Goal: Ask a question

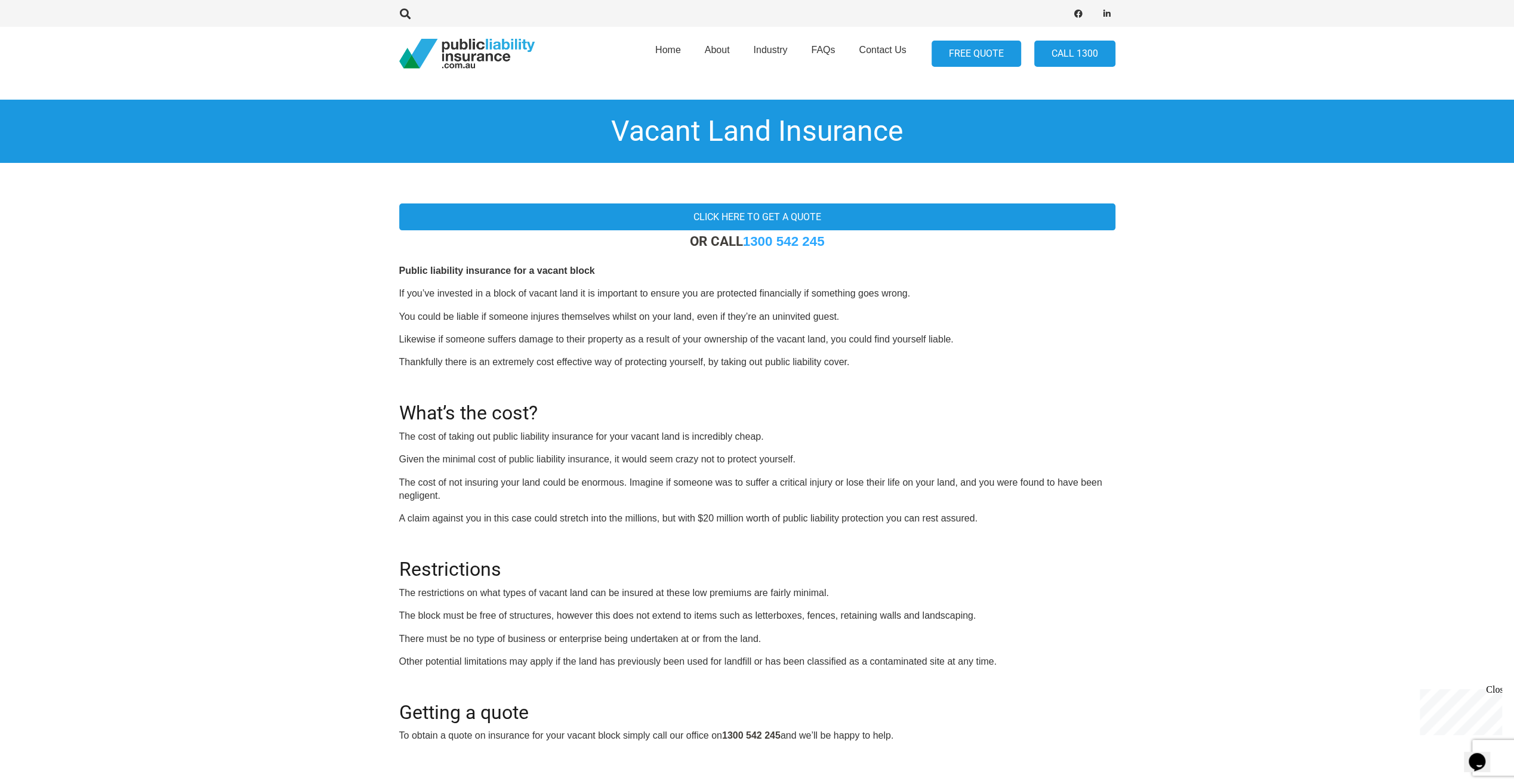
click at [974, 55] on link "FREE QUOTE" at bounding box center [977, 54] width 89 height 27
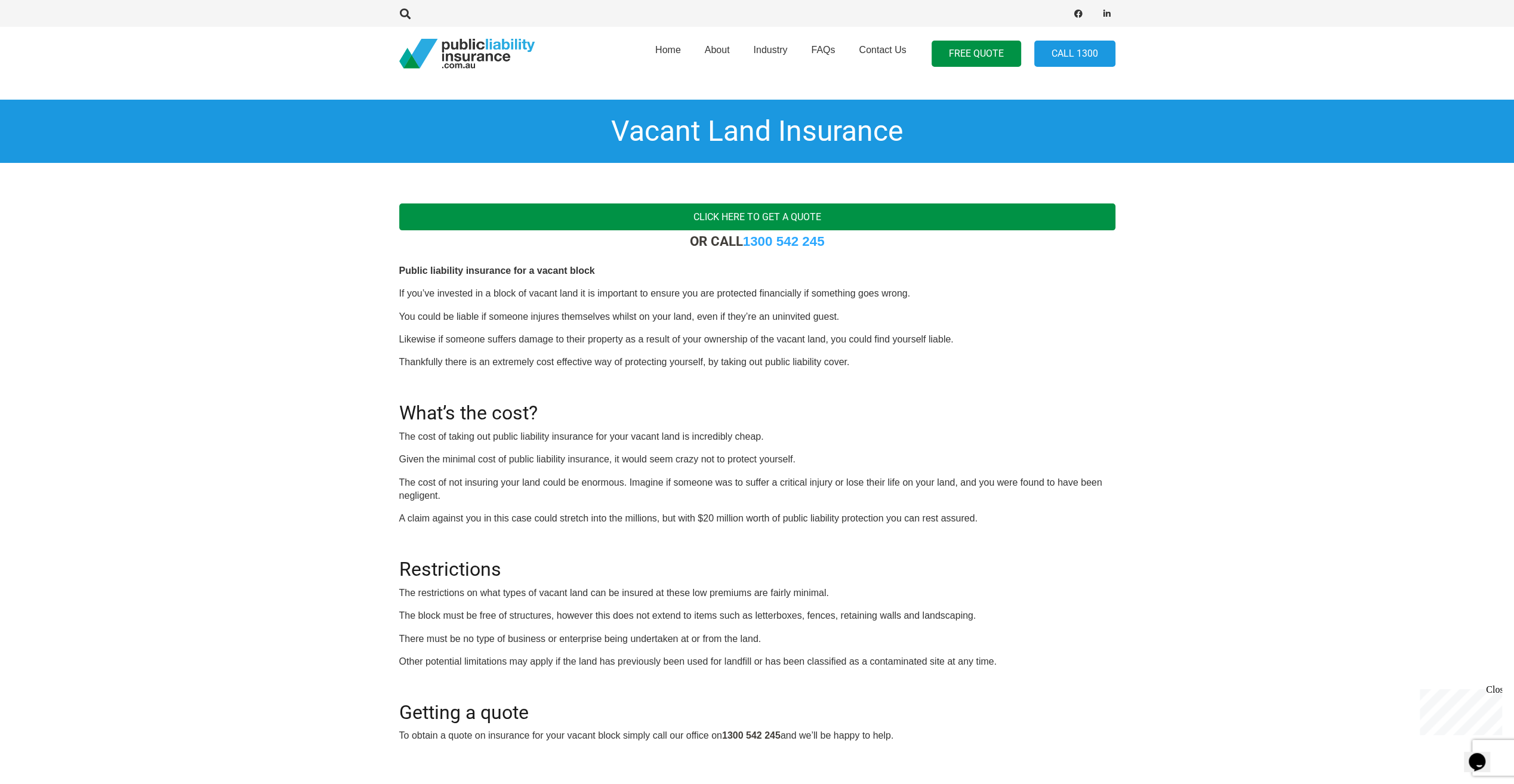
click at [768, 209] on link "Click here to get a quote" at bounding box center [757, 217] width 716 height 27
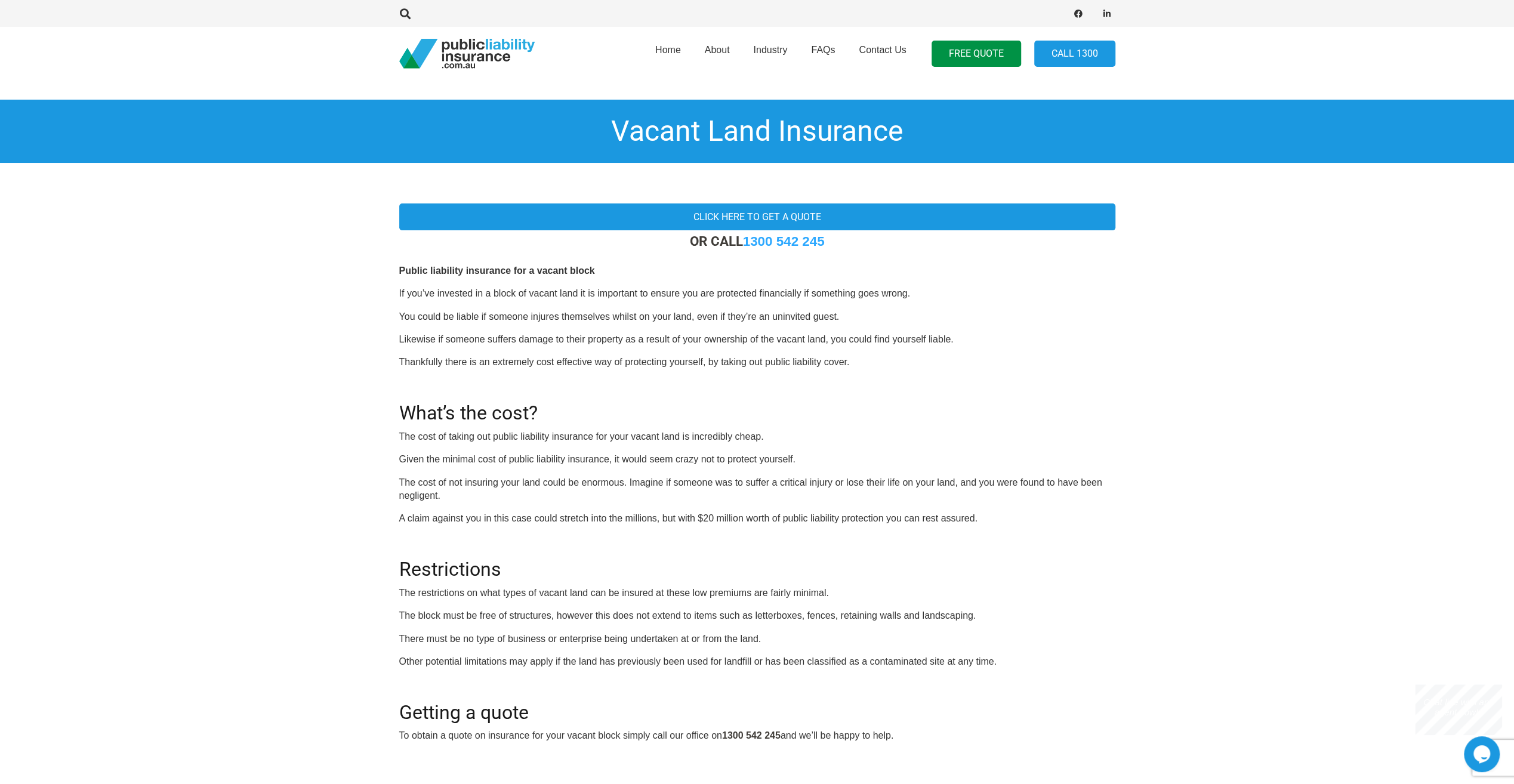
click at [1463, 711] on p "Chat live with an agent now!" at bounding box center [1457, 706] width 82 height 20
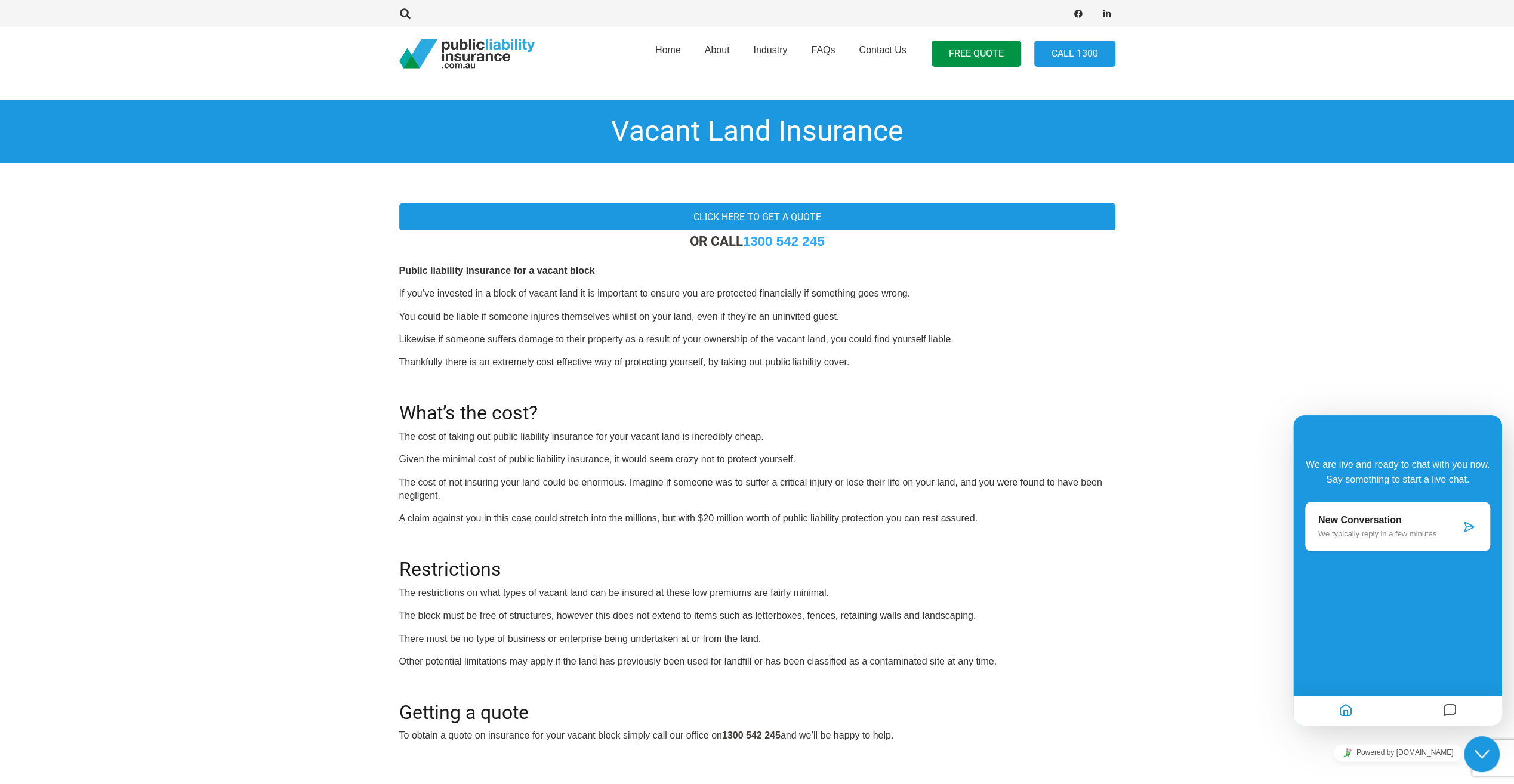
click at [1437, 715] on div at bounding box center [1449, 711] width 104 height 23
drag, startPoint x: 1418, startPoint y: 528, endPoint x: 1434, endPoint y: 532, distance: 16.5
click at [1420, 529] on div "New Conversation We typically reply in a few minutes" at bounding box center [1390, 527] width 142 height 23
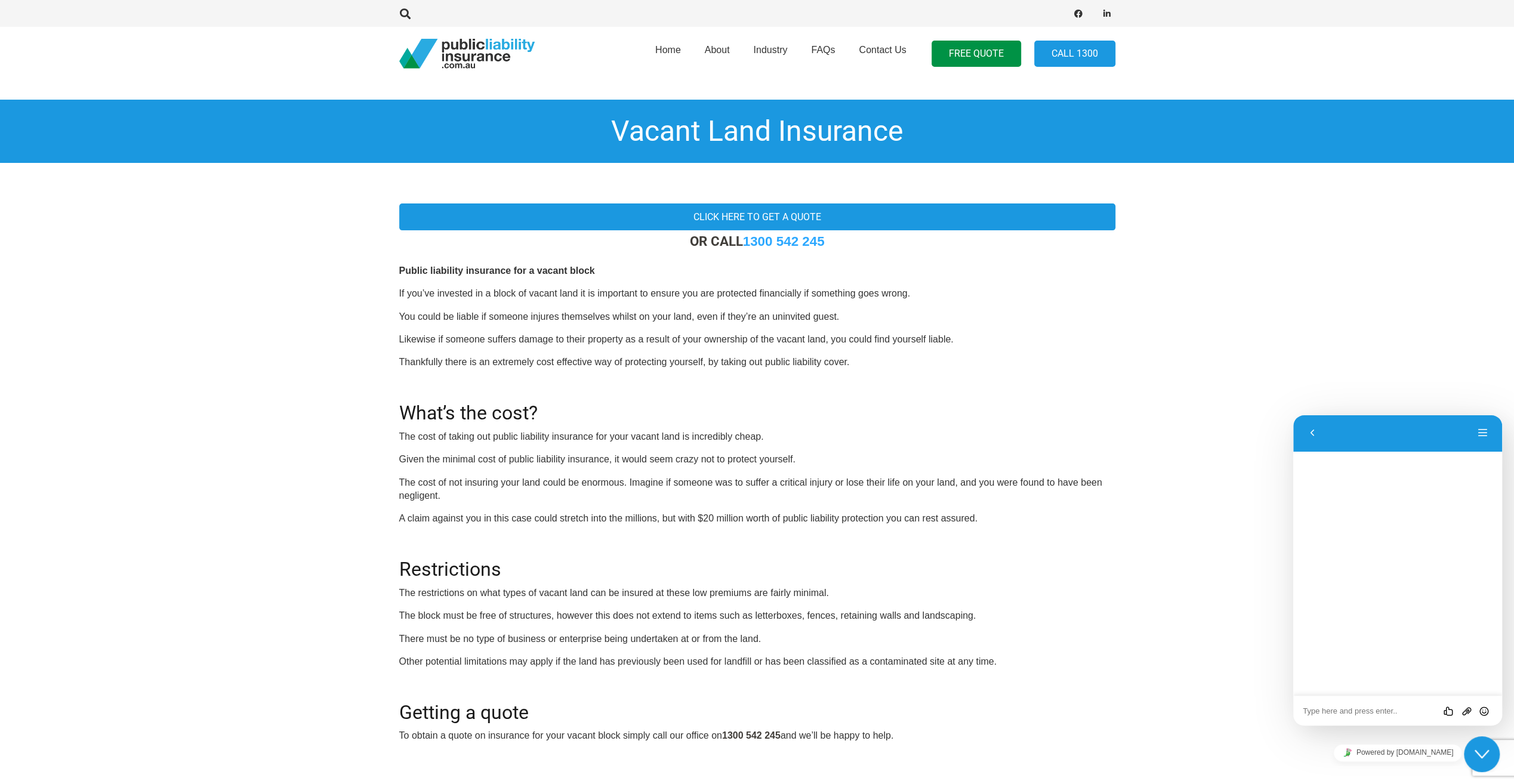
click at [1327, 715] on textarea at bounding box center [1397, 711] width 189 height 10
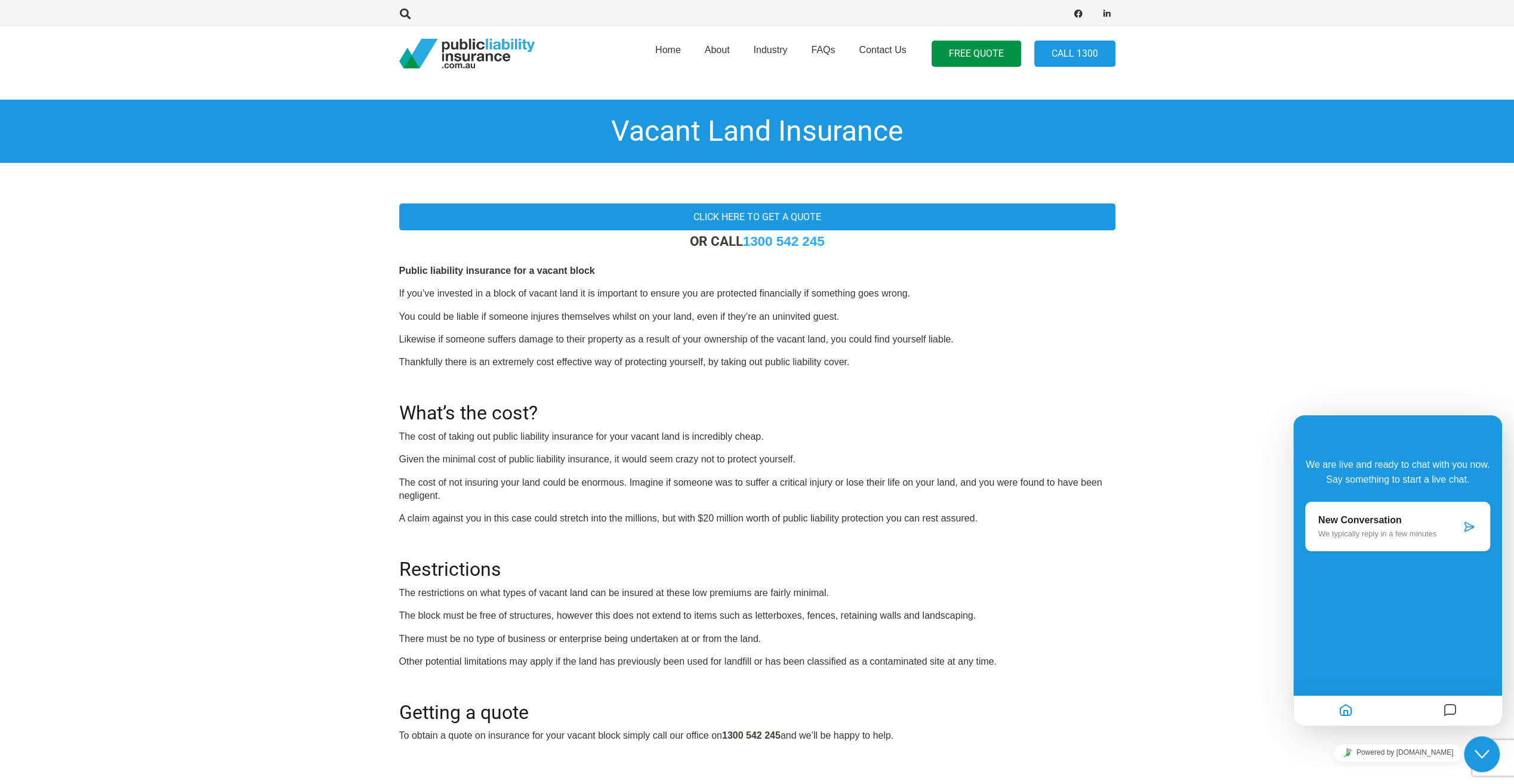
click at [1478, 526] on div "New Conversation We typically reply in a few minutes" at bounding box center [1397, 526] width 185 height 50
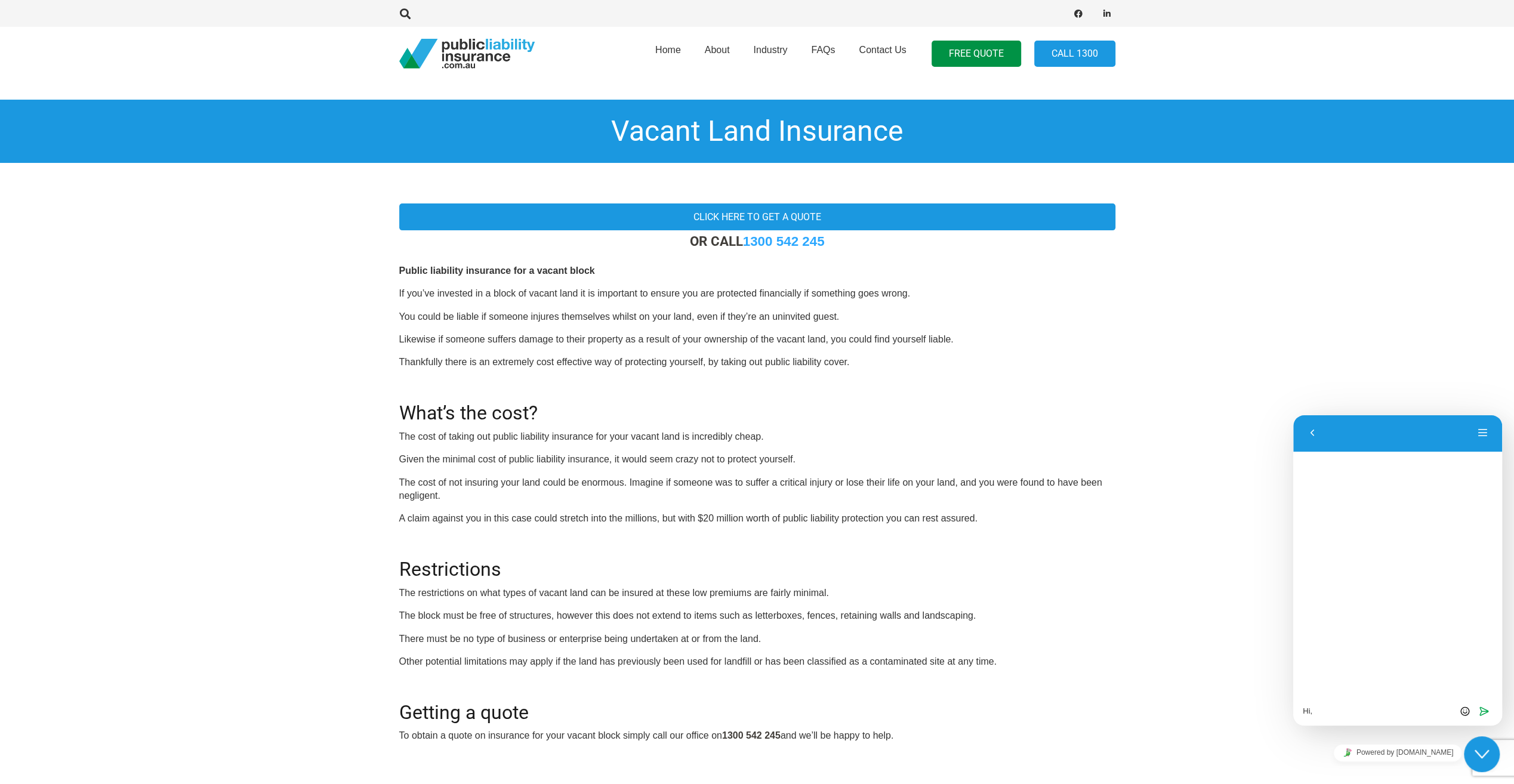
click at [1325, 709] on textarea "Hi," at bounding box center [1397, 711] width 189 height 10
type textarea "Hi, just wondering if you guys insure land only? thanks"
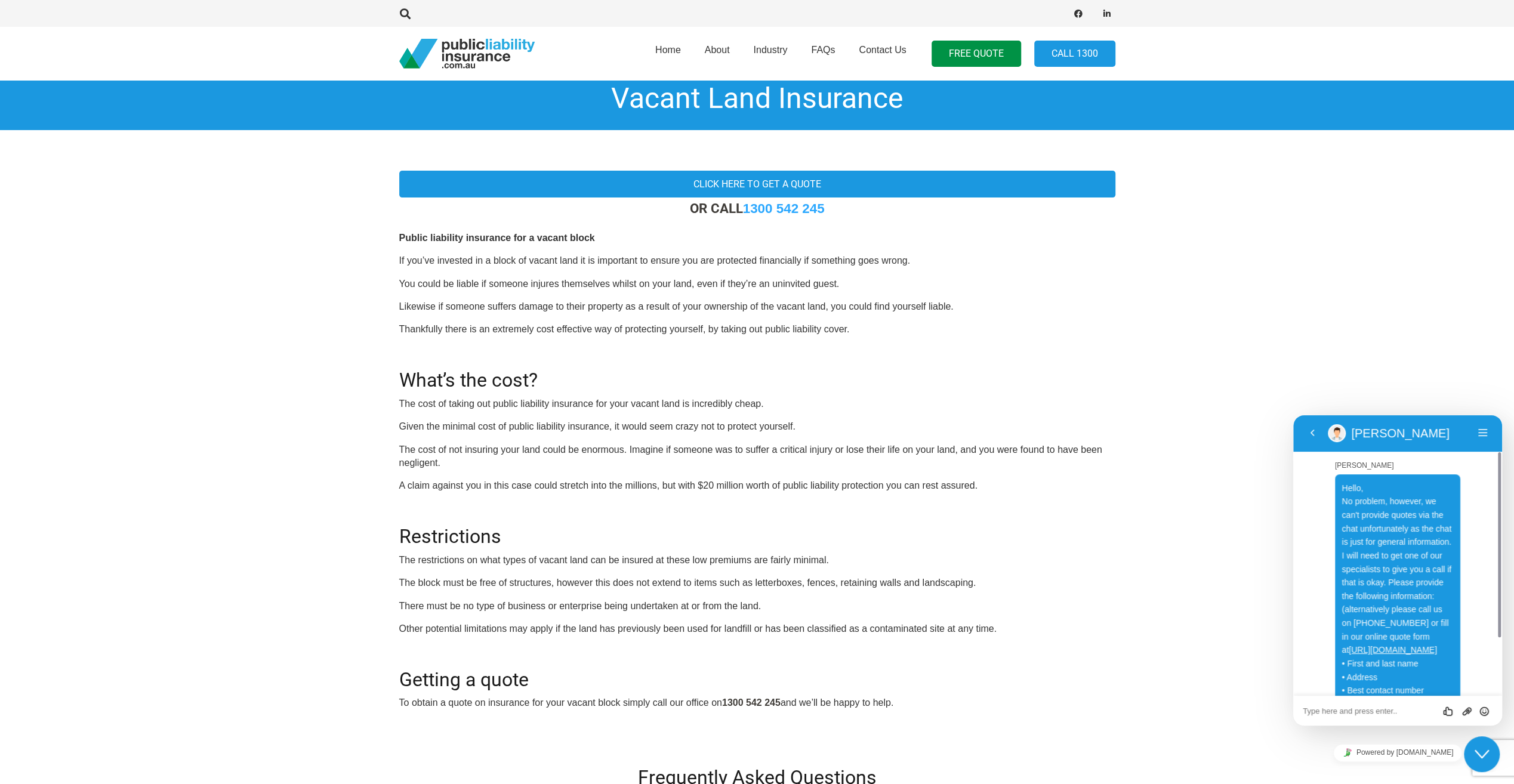
scroll to position [59, 0]
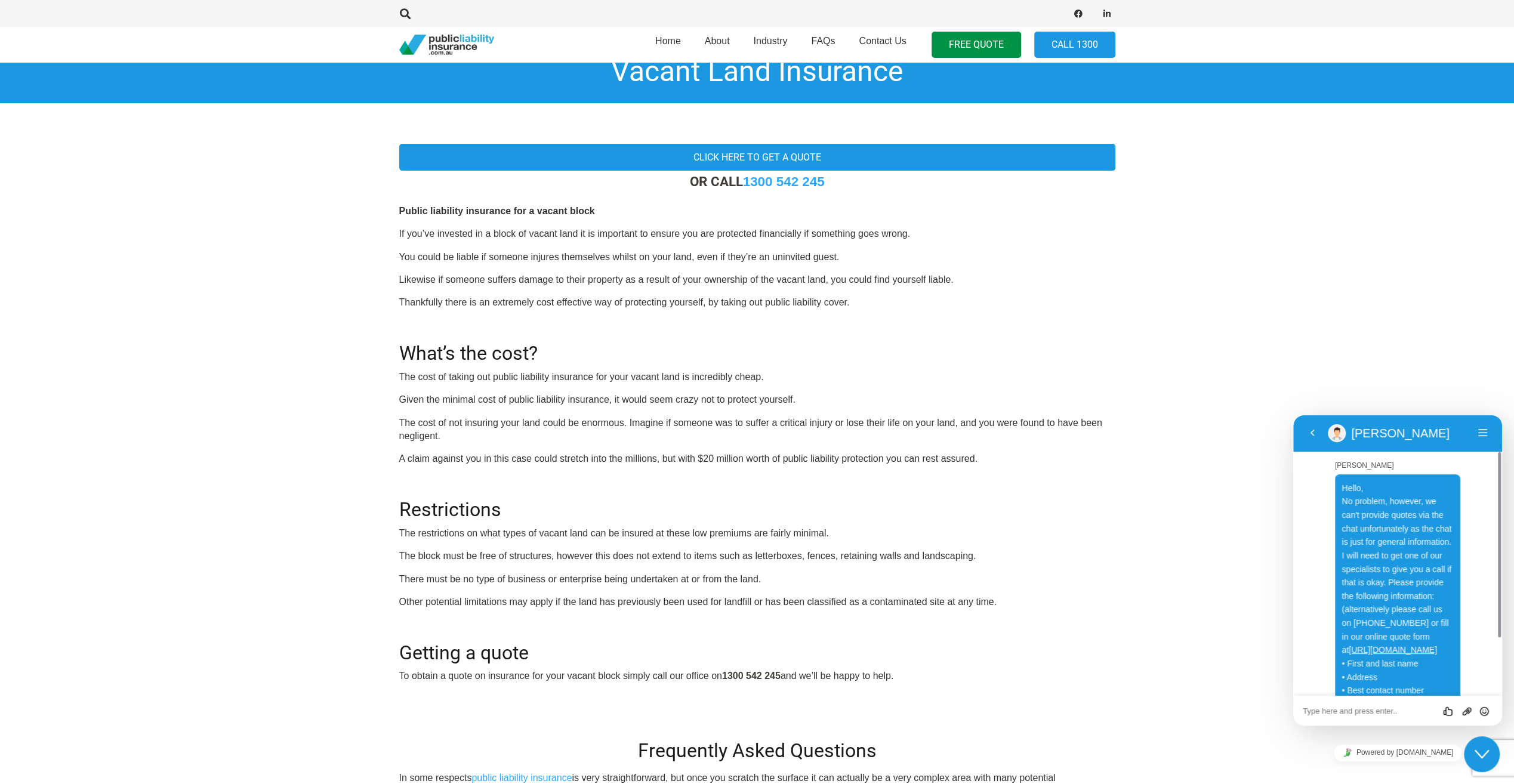
click at [1324, 710] on textarea at bounding box center [1397, 711] width 189 height 10
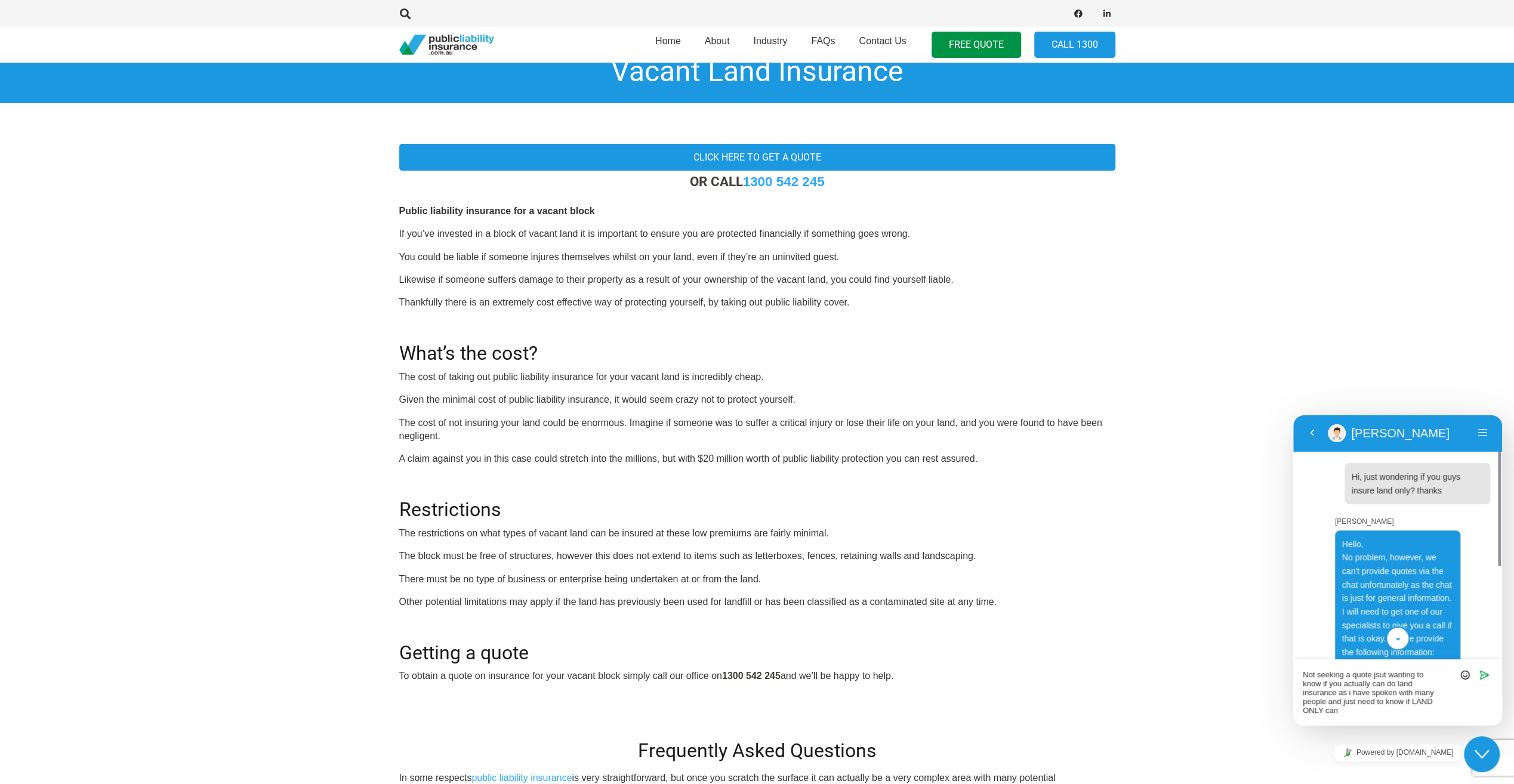
scroll to position [179, 0]
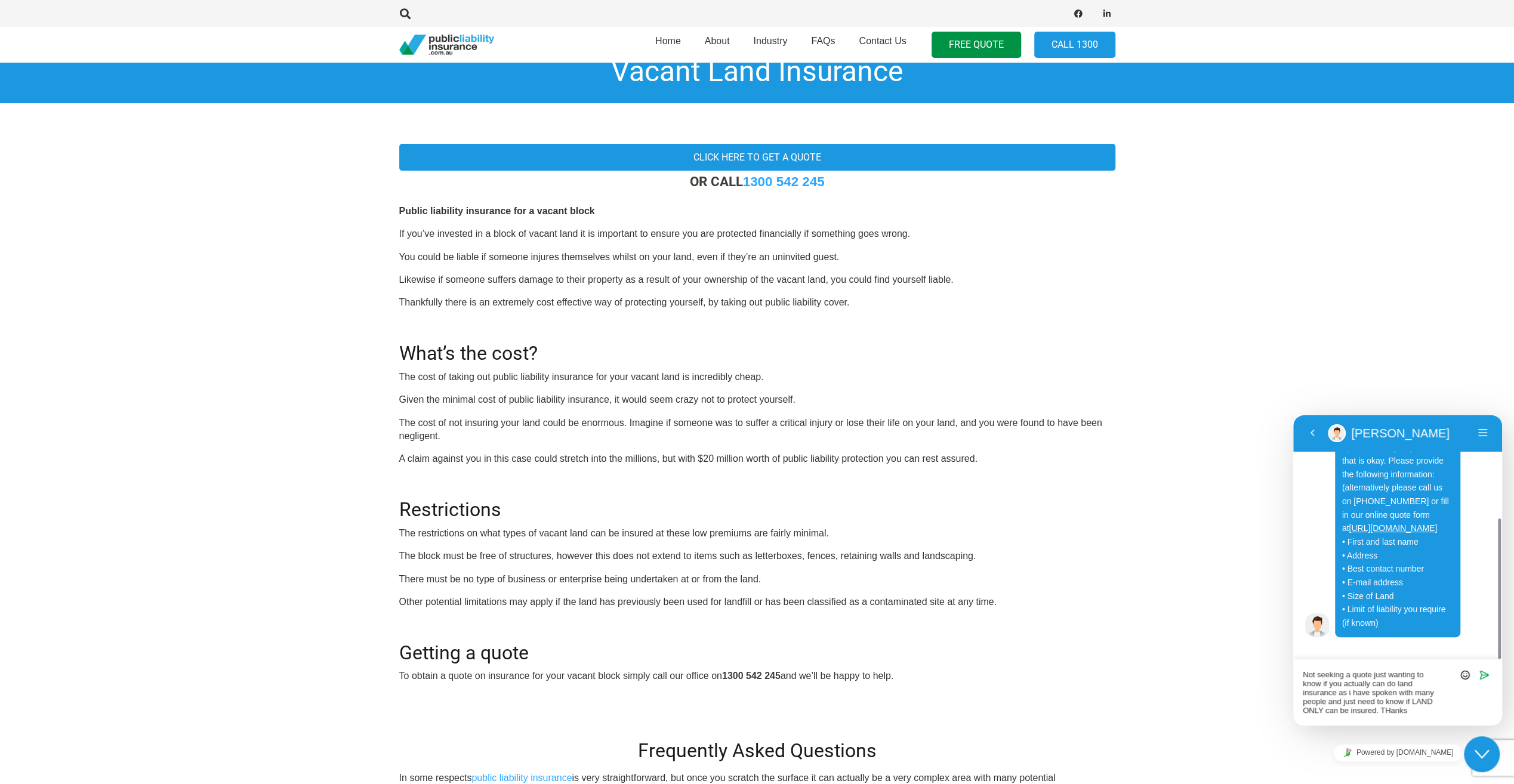
click at [1314, 696] on textarea "Not seeking a quote just wanting to know if you actually can do land insurance …" at bounding box center [1397, 693] width 189 height 46
click at [1327, 697] on textarea "Not seeking a quote just wanting to know if you actually can do land insurance …" at bounding box center [1397, 693] width 189 height 46
click at [1314, 702] on textarea "Not seeking a quote just wanting to know if you actually can do land insurance,…" at bounding box center [1397, 693] width 189 height 46
click at [1407, 711] on textarea "Not seeking a quote just wanting to know if you actually can do land insurance,…" at bounding box center [1397, 693] width 189 height 46
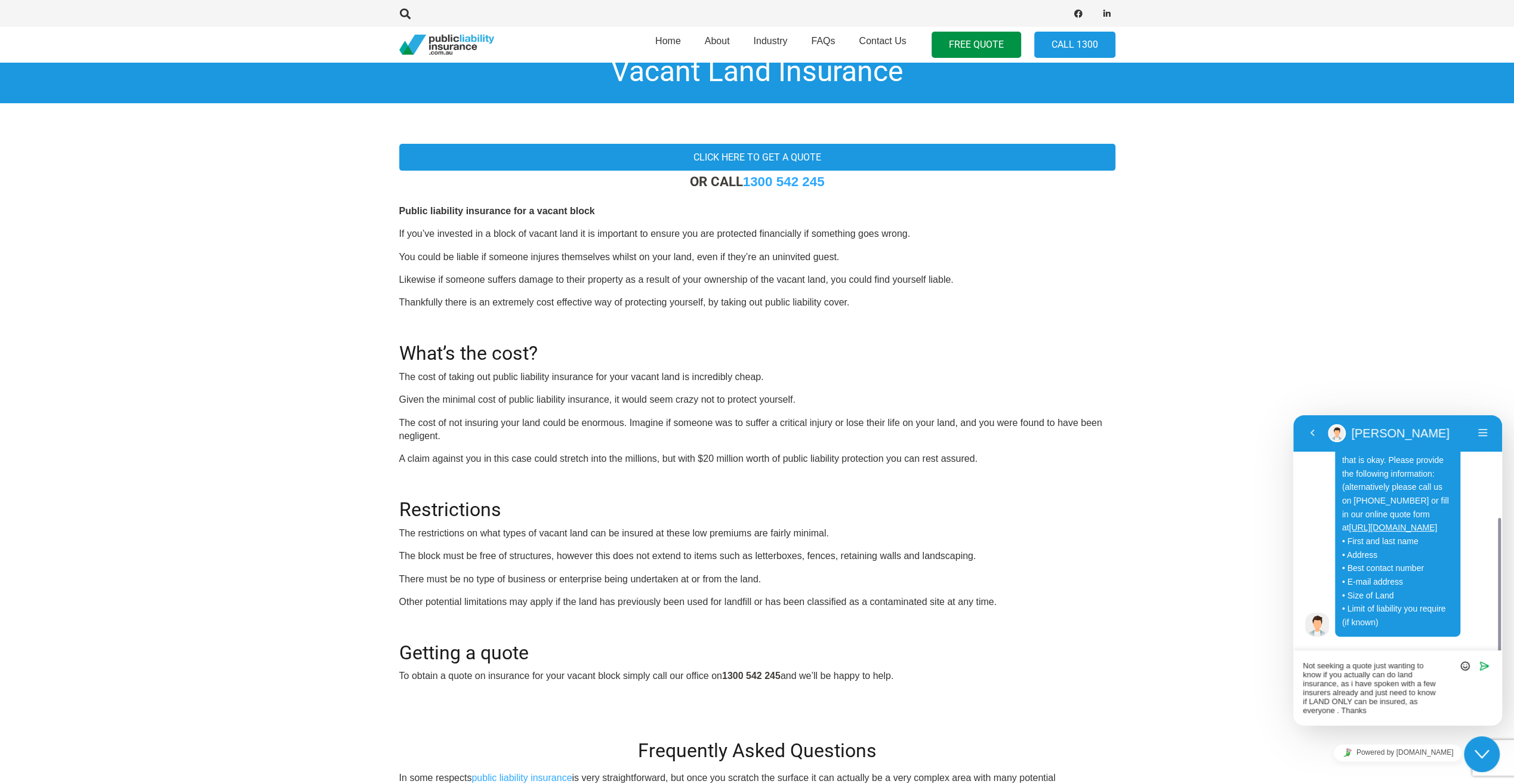
scroll to position [187, 0]
type textarea "Not seeking a quote just wanting to know if you actually can do land insurance,…"
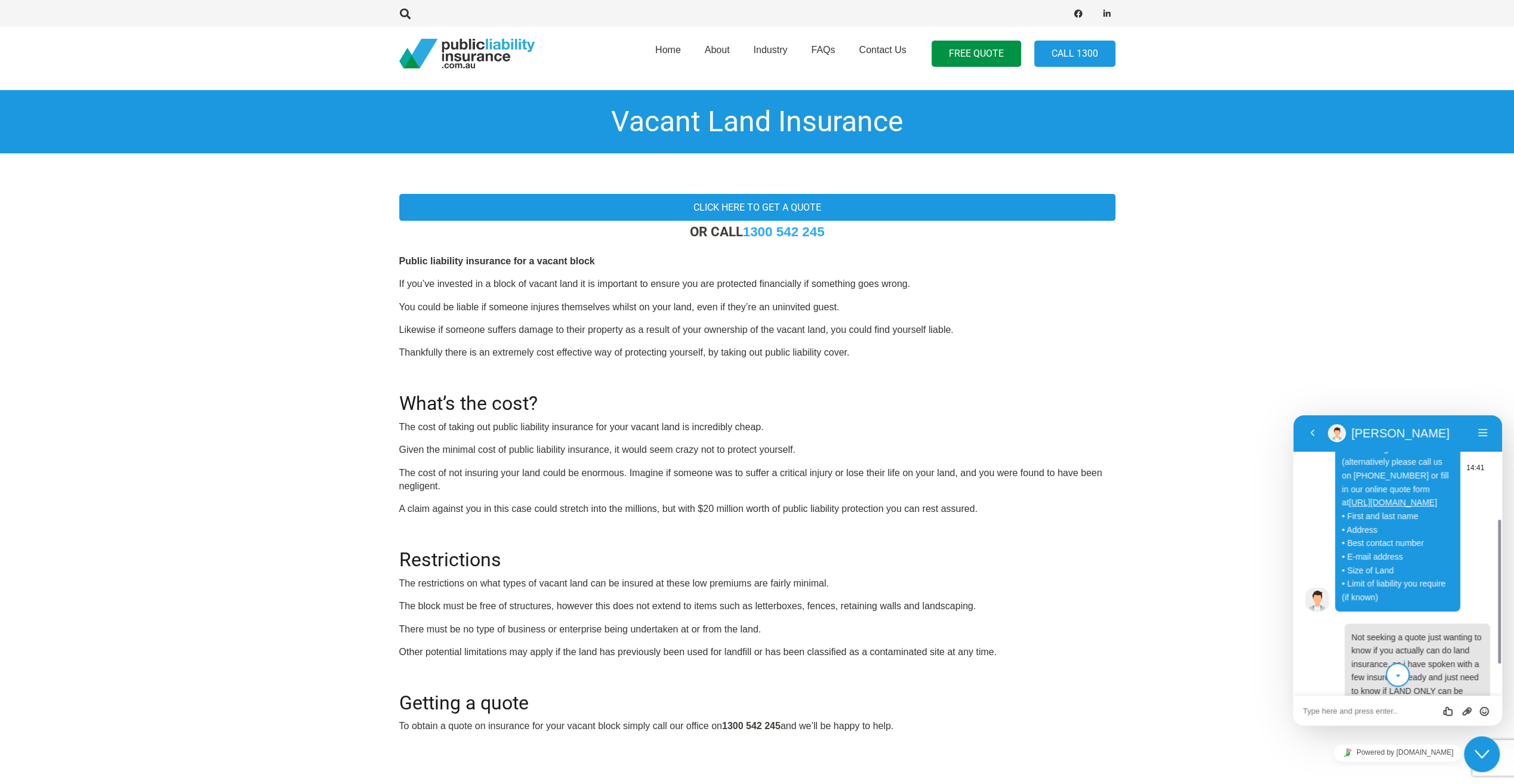
scroll to position [0, 0]
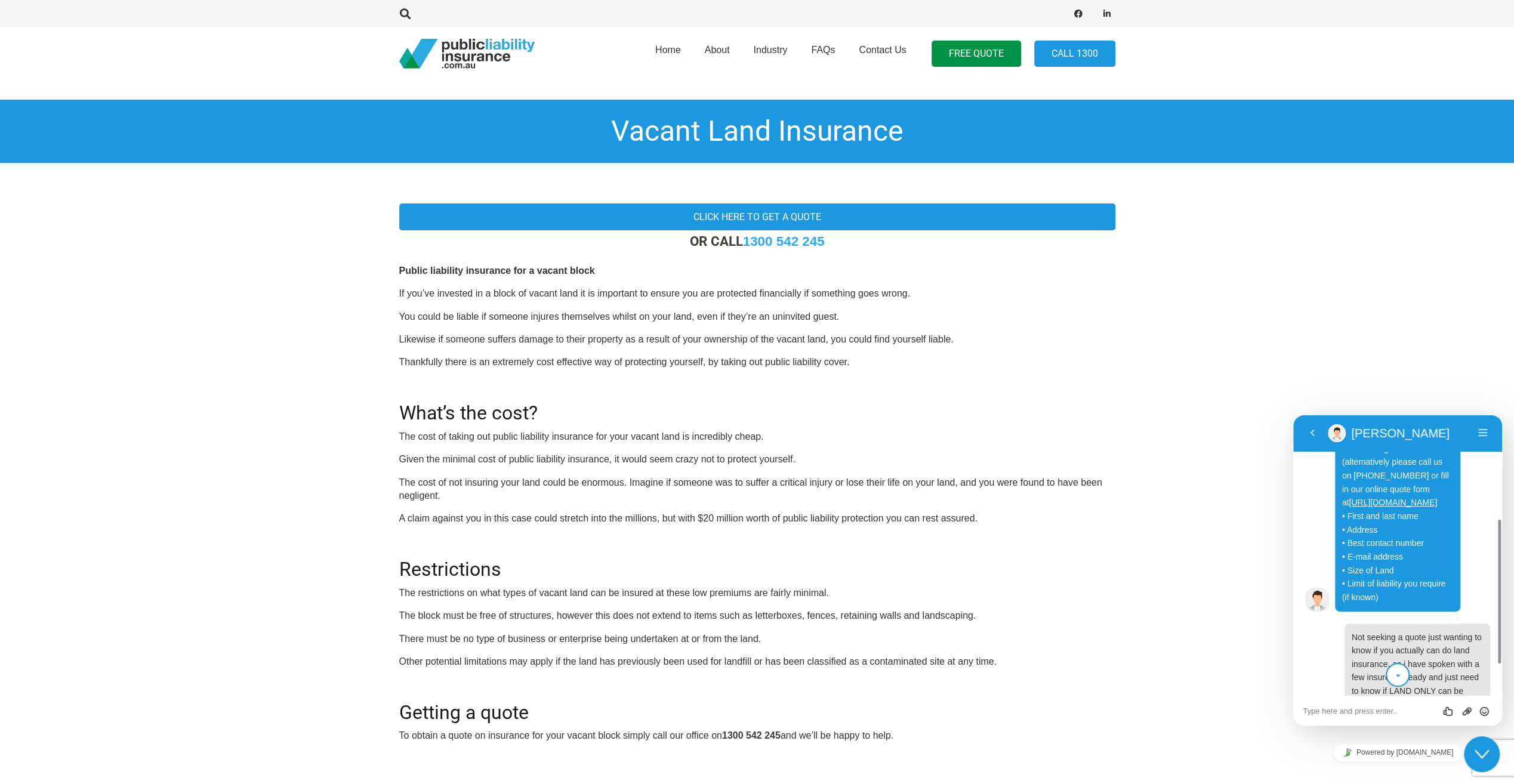
click at [1402, 670] on icon "scroll to bottom" at bounding box center [1397, 676] width 9 height 24
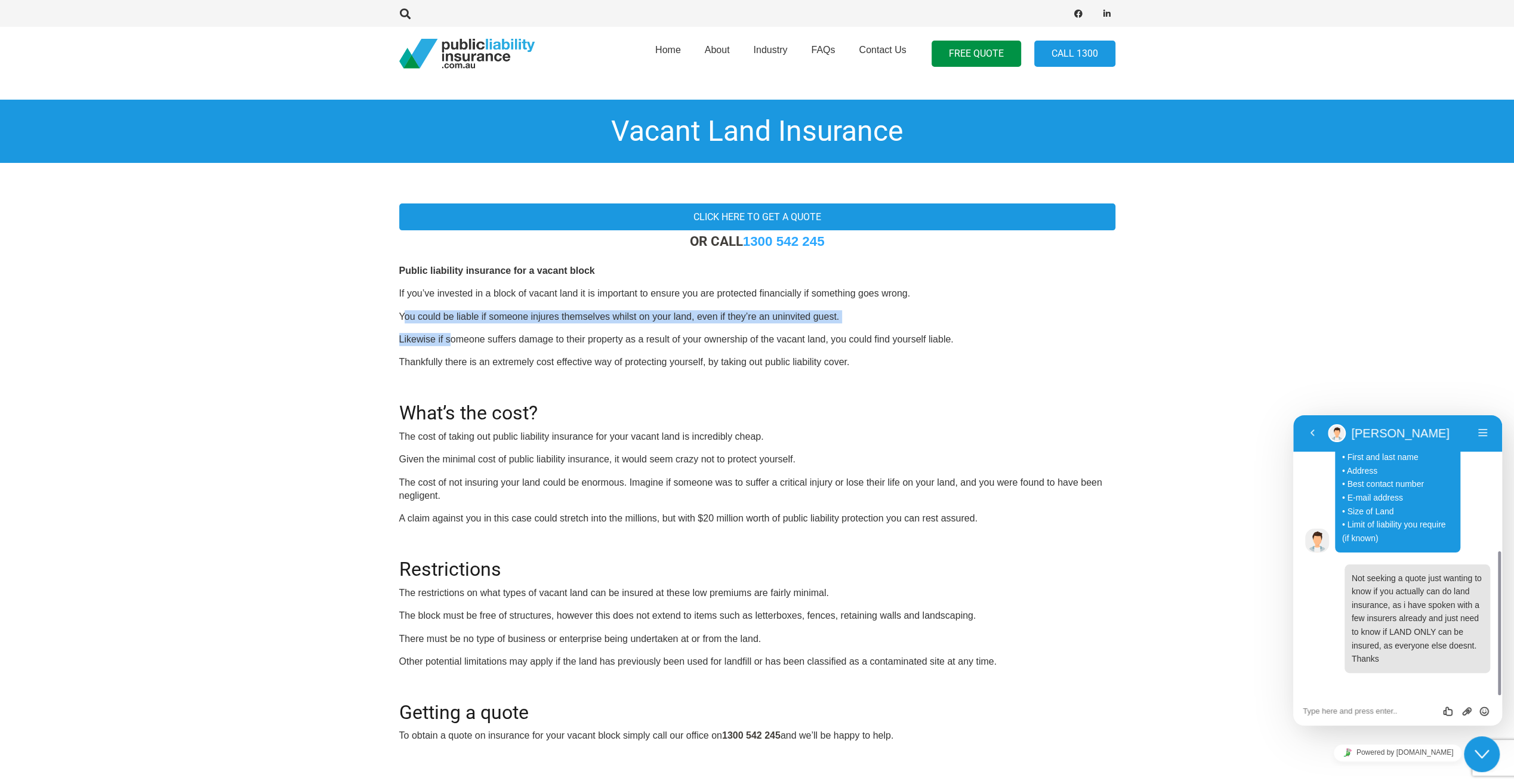
drag, startPoint x: 407, startPoint y: 303, endPoint x: 620, endPoint y: 386, distance: 228.6
click at [474, 349] on div "OR CALL [PHONE_NUMBER] Public liability insurance for a vacant block If you’ve …" at bounding box center [757, 488] width 716 height 509
click at [961, 531] on div "OR CALL [PHONE_NUMBER] Public liability insurance for a vacant block If you’ve …" at bounding box center [757, 488] width 716 height 509
